Goal: Obtain resource: Download file/media

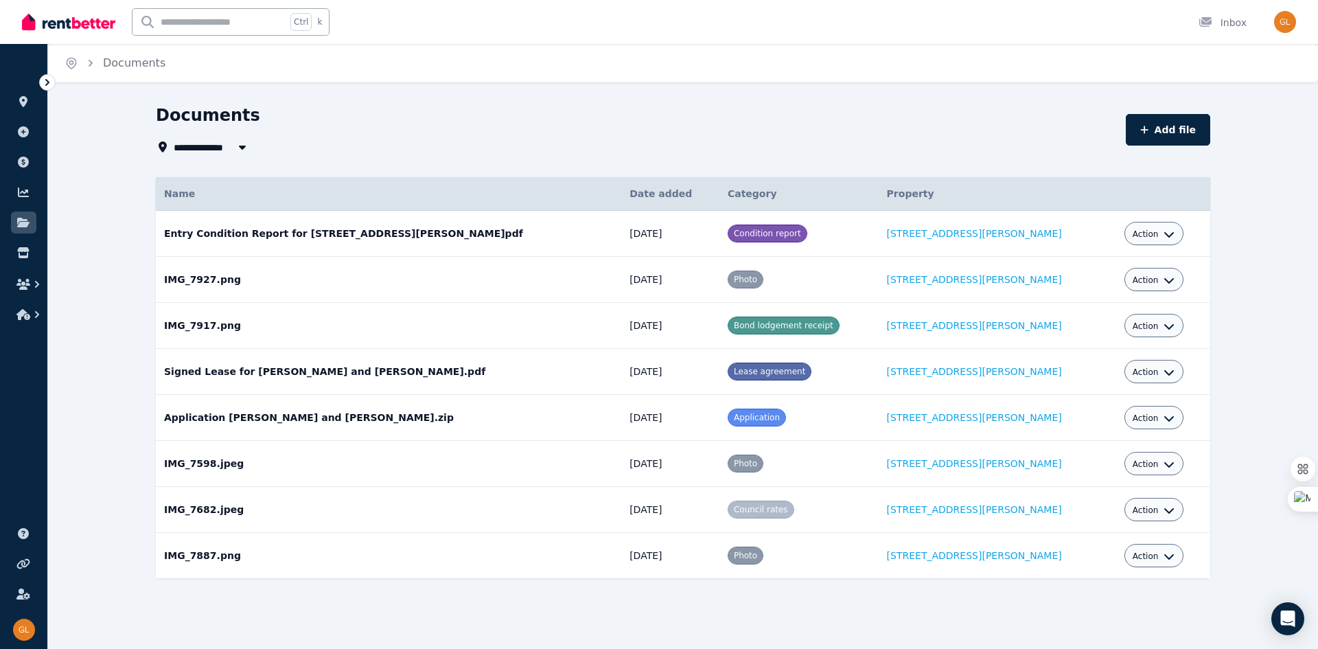
click at [1164, 413] on icon "button" at bounding box center [1169, 418] width 11 height 11
click at [761, 376] on span "Lease agreement" at bounding box center [769, 372] width 71 height 10
click at [1164, 327] on icon "button" at bounding box center [1169, 326] width 11 height 11
click at [1093, 382] on link "View" at bounding box center [1112, 381] width 132 height 25
drag, startPoint x: 377, startPoint y: 369, endPoint x: 320, endPoint y: 372, distance: 57.0
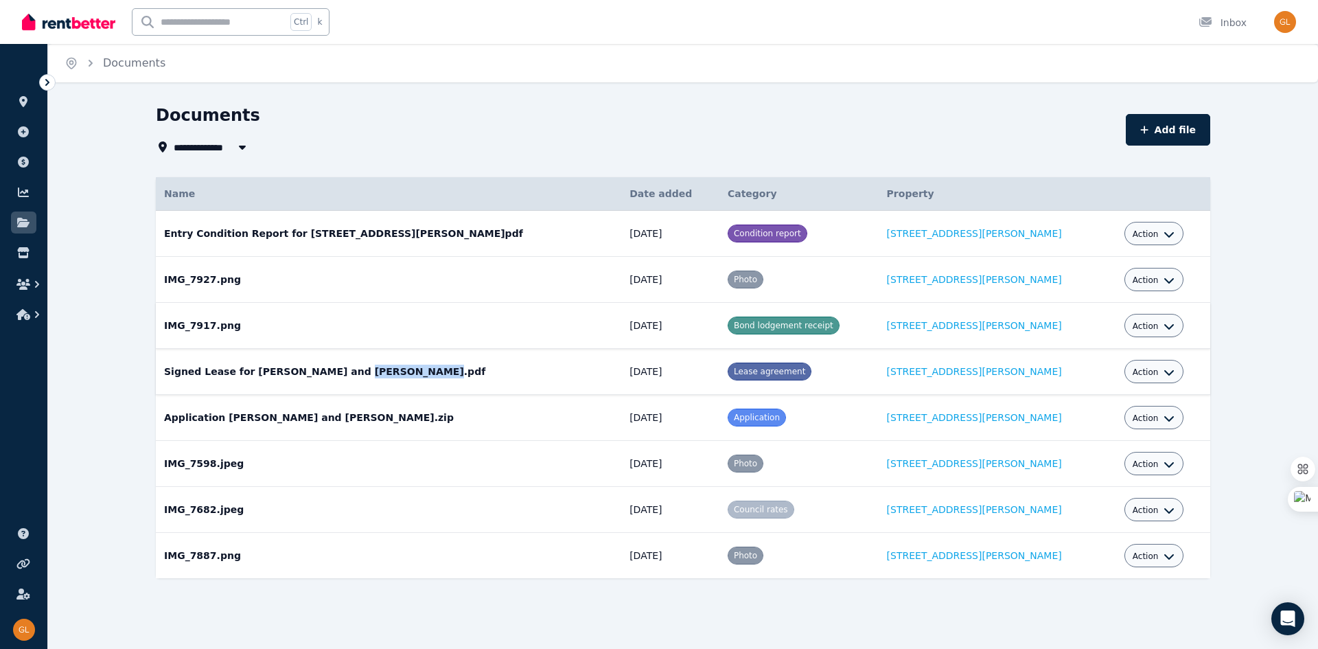
click at [320, 372] on td "Signed Lease for [PERSON_NAME] and [PERSON_NAME].pdf Date added: [DATE] Categor…" at bounding box center [388, 372] width 465 height 46
copy td "[PERSON_NAME]"
click at [472, 408] on td "Application [PERSON_NAME] and [PERSON_NAME].zip Date added: [DATE] Category: Ap…" at bounding box center [388, 418] width 465 height 46
click at [1164, 371] on icon "button" at bounding box center [1169, 372] width 11 height 11
click at [1115, 435] on link "View" at bounding box center [1112, 427] width 132 height 25
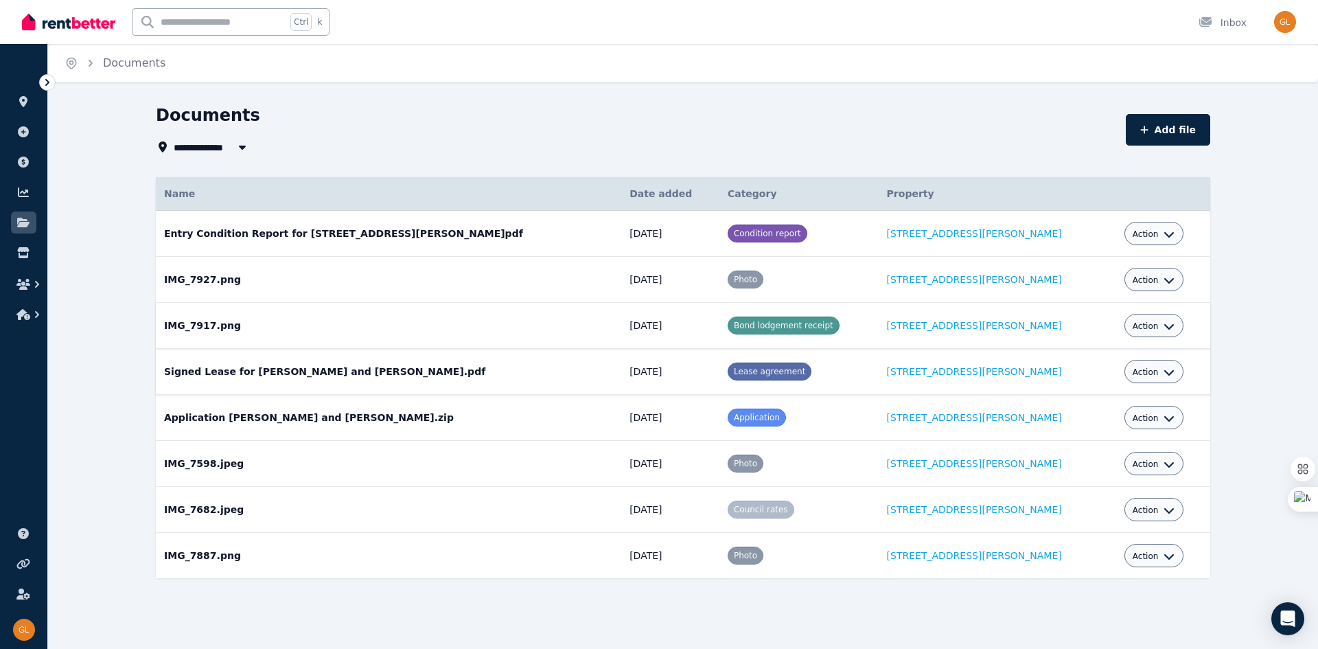
click at [776, 324] on span "Bond lodgement receipt" at bounding box center [784, 326] width 100 height 10
click at [1164, 324] on icon "button" at bounding box center [1169, 326] width 11 height 11
click at [1108, 384] on link "View" at bounding box center [1112, 381] width 132 height 25
